Goal: Information Seeking & Learning: Learn about a topic

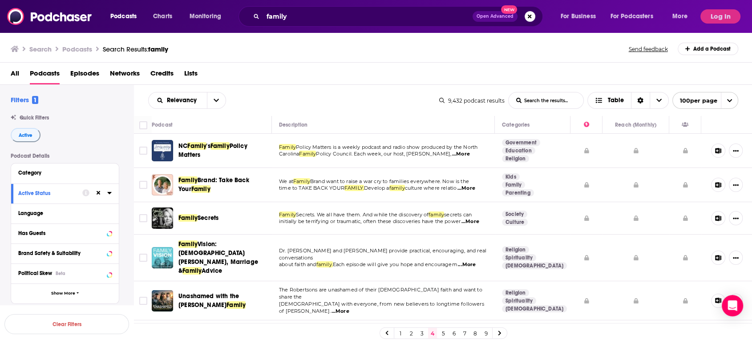
click at [473, 188] on span "...More" at bounding box center [466, 188] width 18 height 7
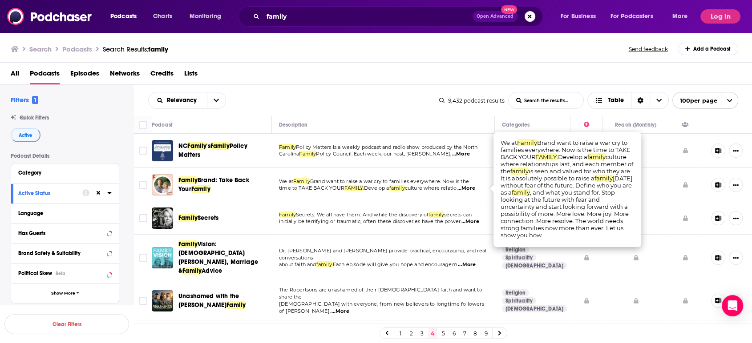
click at [473, 188] on span "...More" at bounding box center [466, 188] width 18 height 7
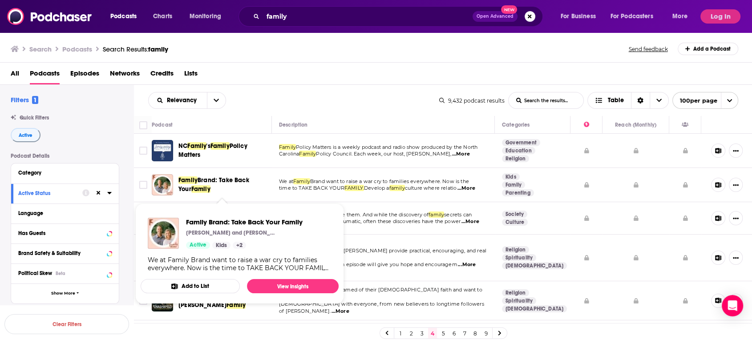
click at [235, 179] on span "Brand: Take Back Your" at bounding box center [213, 185] width 71 height 16
